Goal: Communication & Community: Share content

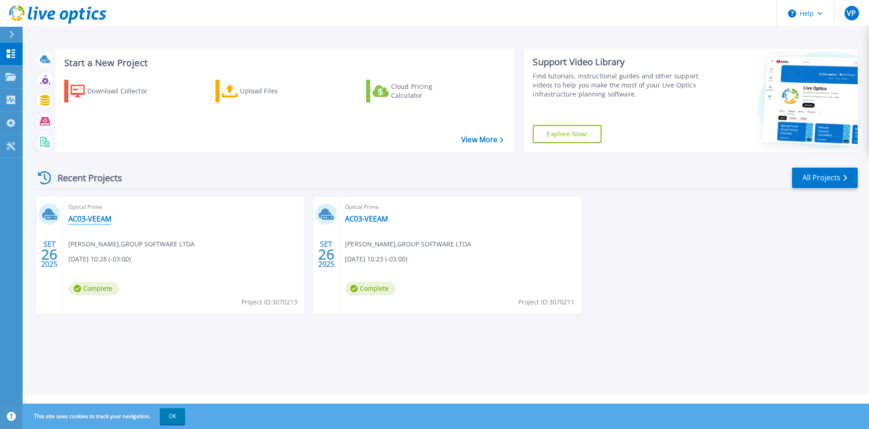
click at [96, 217] on link "AC03-VEEAM" at bounding box center [89, 218] width 43 height 9
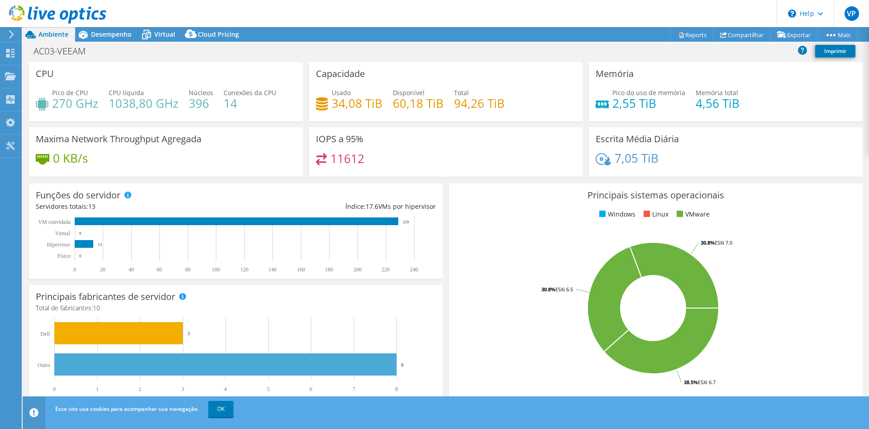
select select "USD"
click at [743, 33] on link "Compartilhar" at bounding box center [741, 35] width 57 height 14
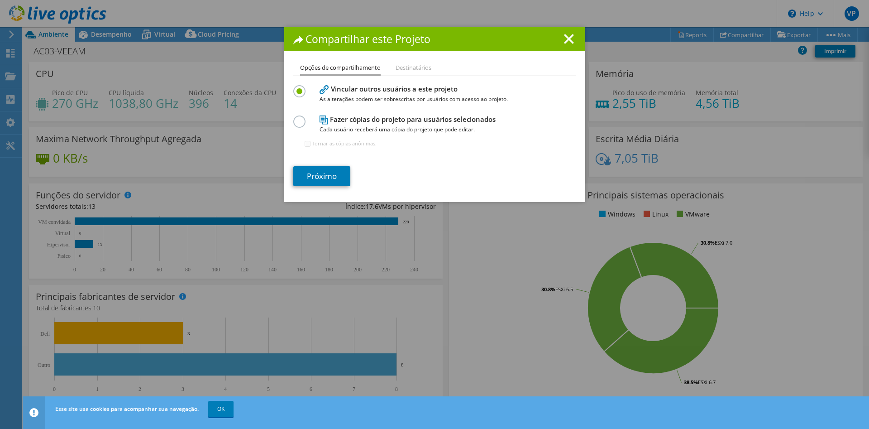
click at [405, 69] on li "Destinatários" at bounding box center [414, 67] width 36 height 11
click at [373, 119] on h4 "Fazer cópias do projeto para usuários selecionados Cada usuário receberá uma có…" at bounding box center [433, 124] width 226 height 20
click at [306, 120] on div at bounding box center [301, 120] width 16 height 10
click at [302, 118] on label at bounding box center [301, 116] width 16 height 2
click at [0, 0] on input "radio" at bounding box center [0, 0] width 0 height 0
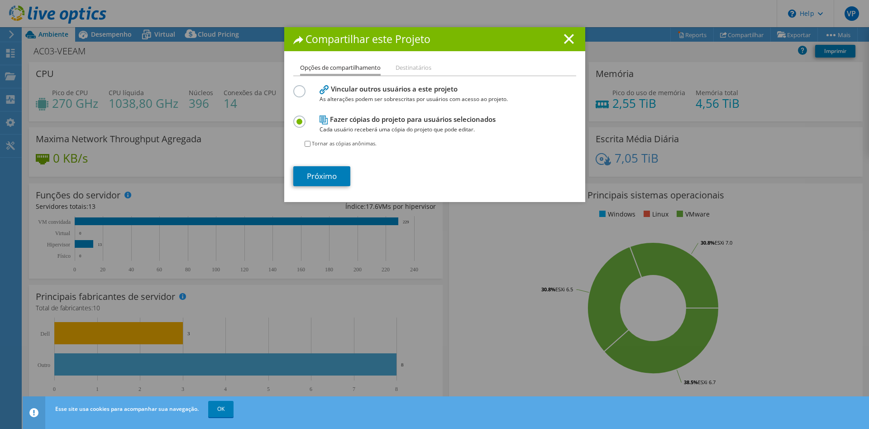
click at [305, 96] on div "Vincular outros usuários a este projeto As alterações podem ser sobrescritas po…" at bounding box center [434, 93] width 283 height 21
click at [301, 87] on label at bounding box center [301, 86] width 16 height 2
click at [0, 0] on input "radio" at bounding box center [0, 0] width 0 height 0
click at [323, 173] on link "Próximo" at bounding box center [321, 176] width 57 height 20
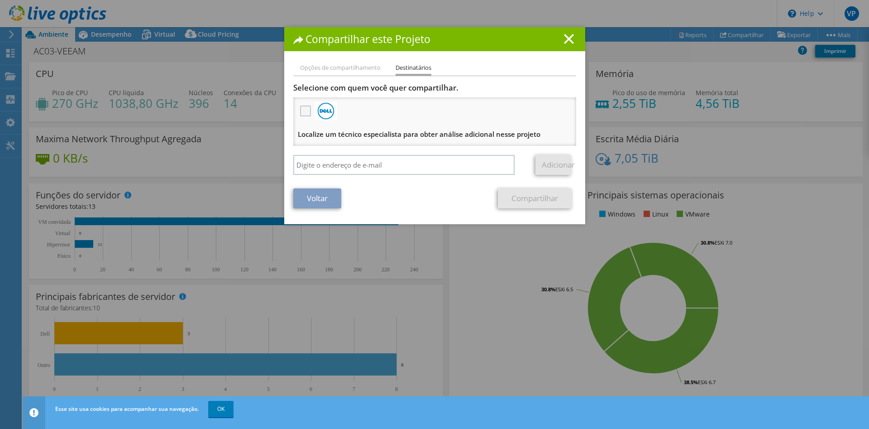
click at [305, 107] on label at bounding box center [306, 110] width 13 height 11
click at [0, 0] on input "checkbox" at bounding box center [0, 0] width 0 height 0
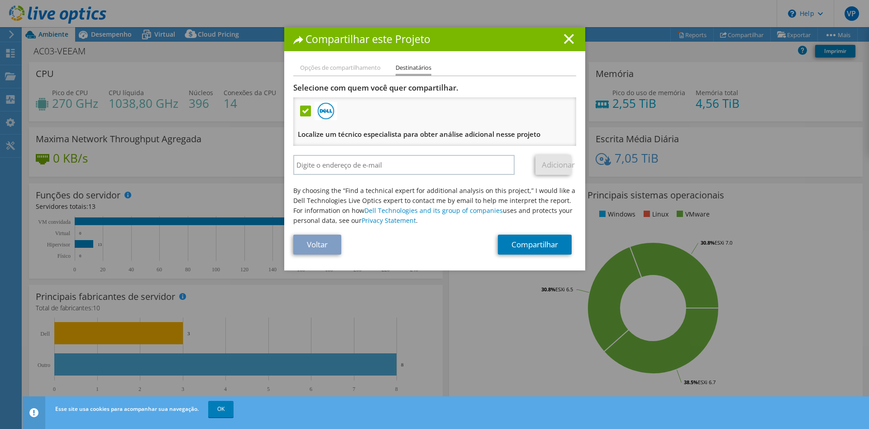
click at [305, 107] on label at bounding box center [306, 110] width 13 height 11
click at [0, 0] on input "checkbox" at bounding box center [0, 0] width 0 height 0
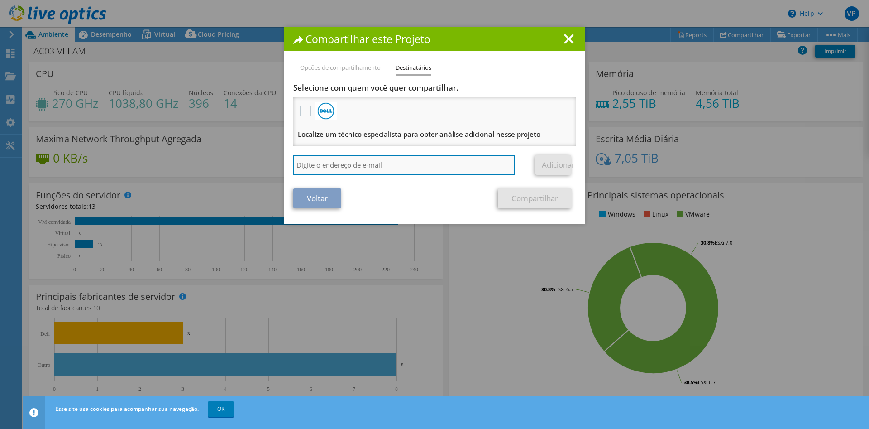
click at [319, 160] on input "search" at bounding box center [404, 165] width 222 height 20
paste input "[PERSON_NAME].[PERSON_NAME]@itone.com.b"
type input "[PERSON_NAME][EMAIL_ADDRESS][PERSON_NAME][DOMAIN_NAME]"
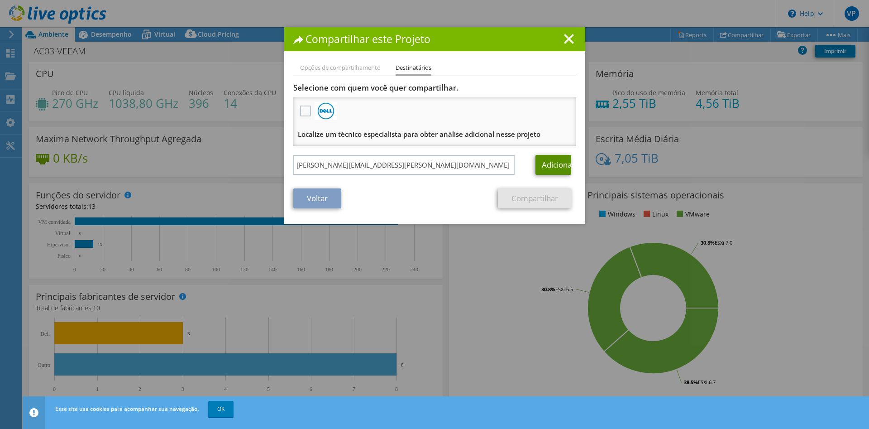
click at [551, 164] on link "Adicionar" at bounding box center [553, 165] width 36 height 20
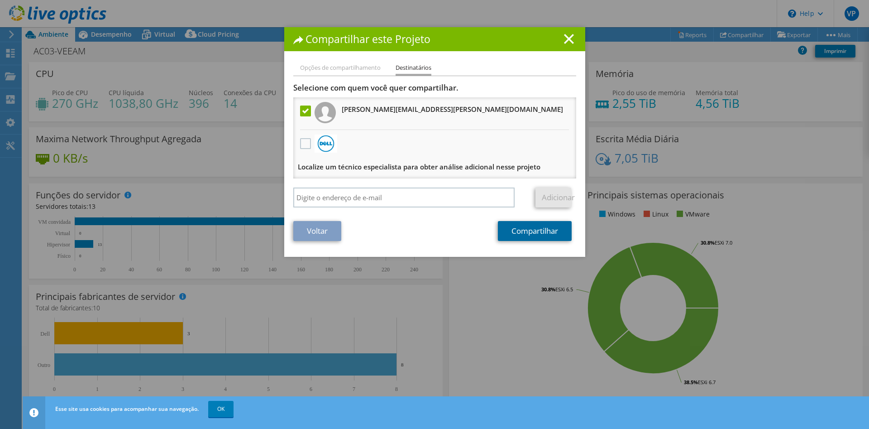
click at [528, 237] on link "Compartilhar" at bounding box center [535, 231] width 74 height 20
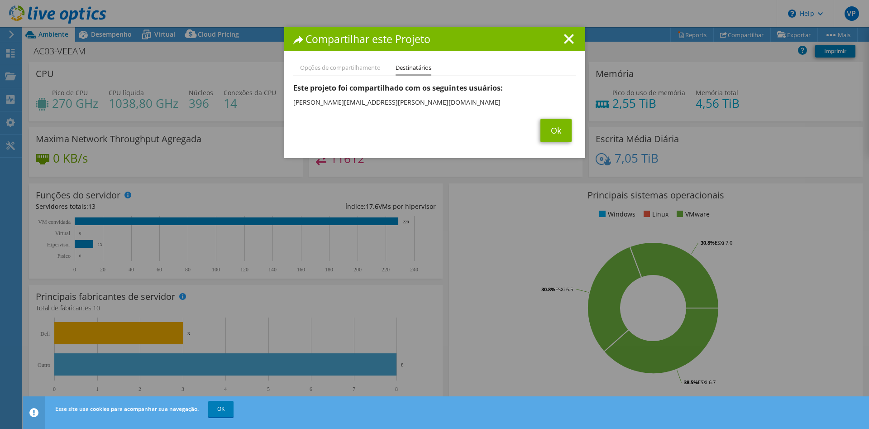
click at [554, 143] on div "Opções de compartilhamento Destinatários Vincular outros usuários a este projet…" at bounding box center [434, 110] width 301 height 96
click at [552, 137] on link "Ok" at bounding box center [555, 131] width 31 height 24
